Goal: Find specific page/section: Find specific page/section

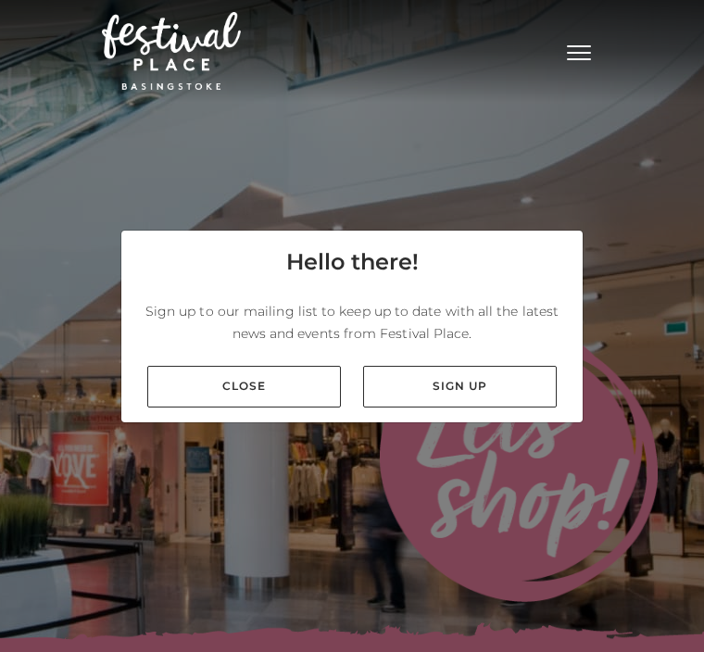
click at [288, 407] on link "Close" at bounding box center [243, 387] width 193 height 42
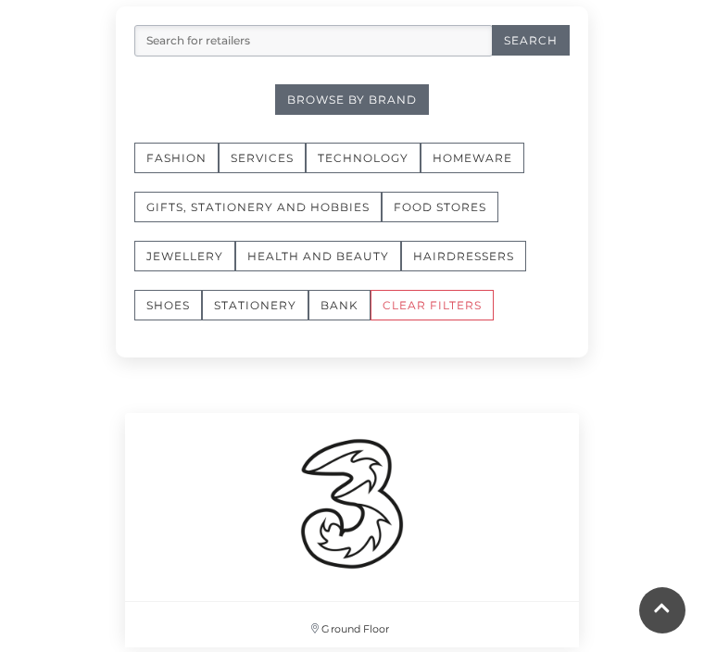
scroll to position [1270, 0]
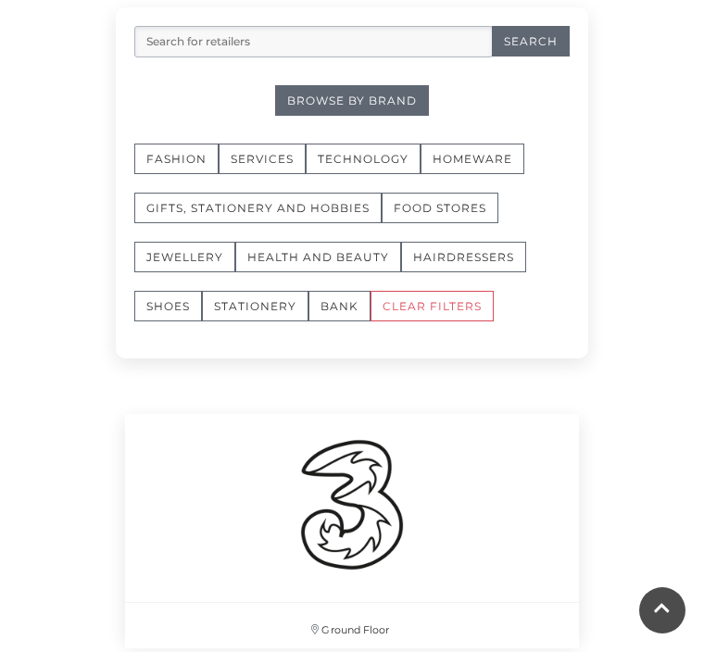
click at [218, 38] on input "search" at bounding box center [313, 41] width 358 height 31
type input "Marks and [PERSON_NAME]"
click at [531, 48] on button "Search" at bounding box center [531, 41] width 78 height 31
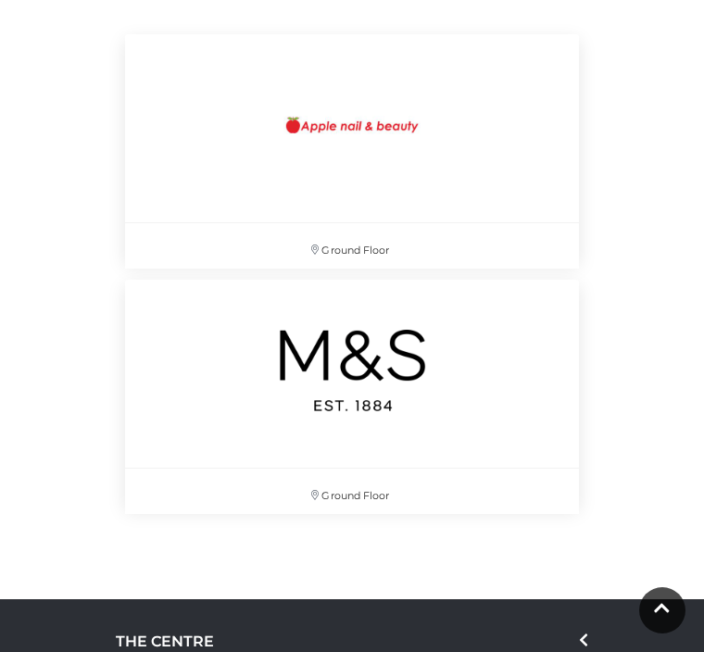
scroll to position [1681, 0]
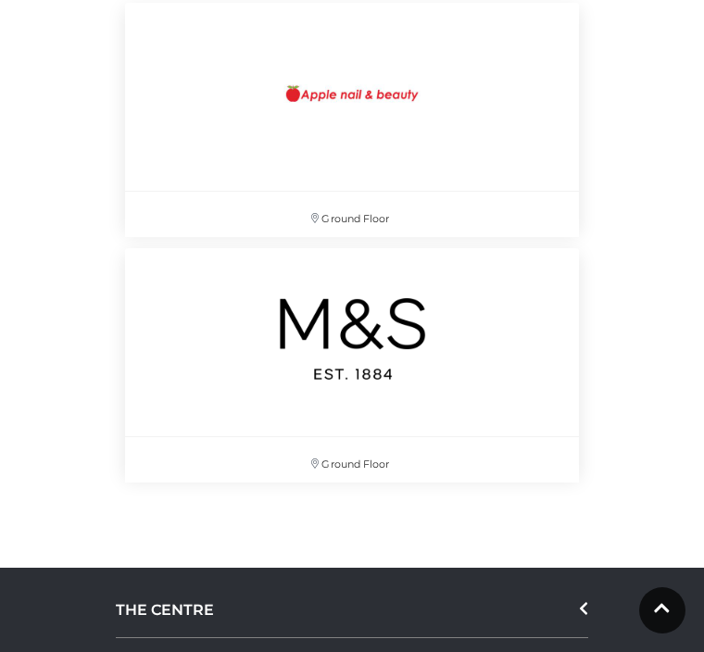
click at [449, 420] on img at bounding box center [352, 339] width 194 height 194
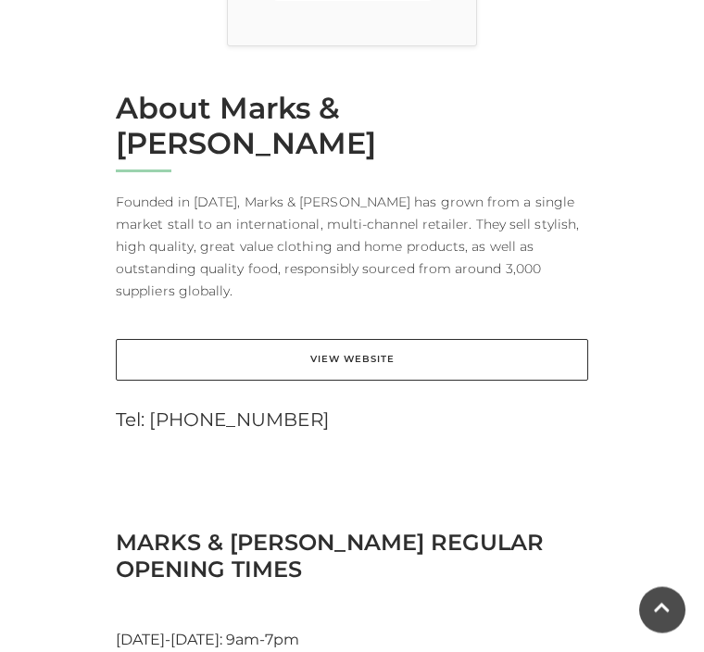
scroll to position [741, 0]
click at [377, 339] on link "View Website" at bounding box center [352, 360] width 472 height 42
